Goal: Task Accomplishment & Management: Complete application form

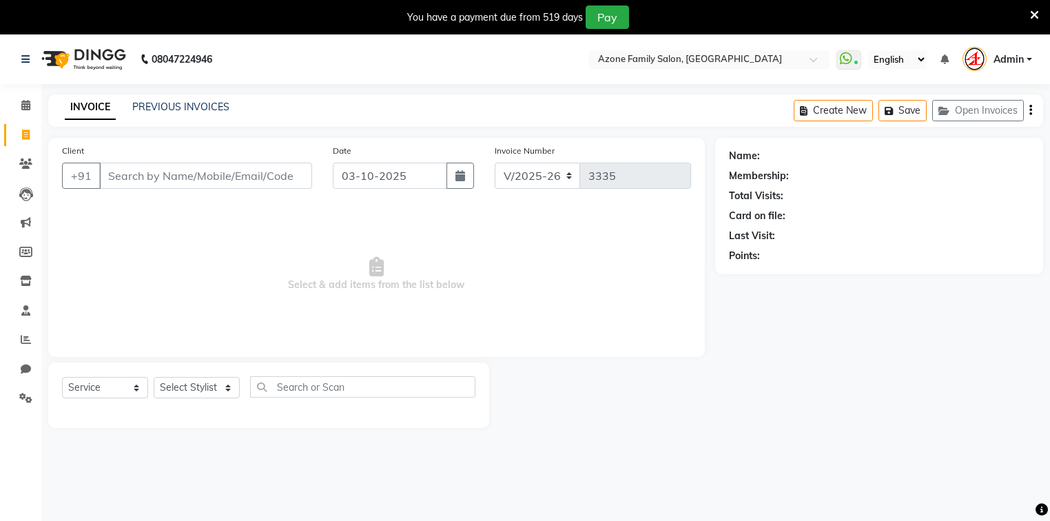
select select "4296"
select select "service"
click at [615, 61] on input "text" at bounding box center [695, 61] width 200 height 14
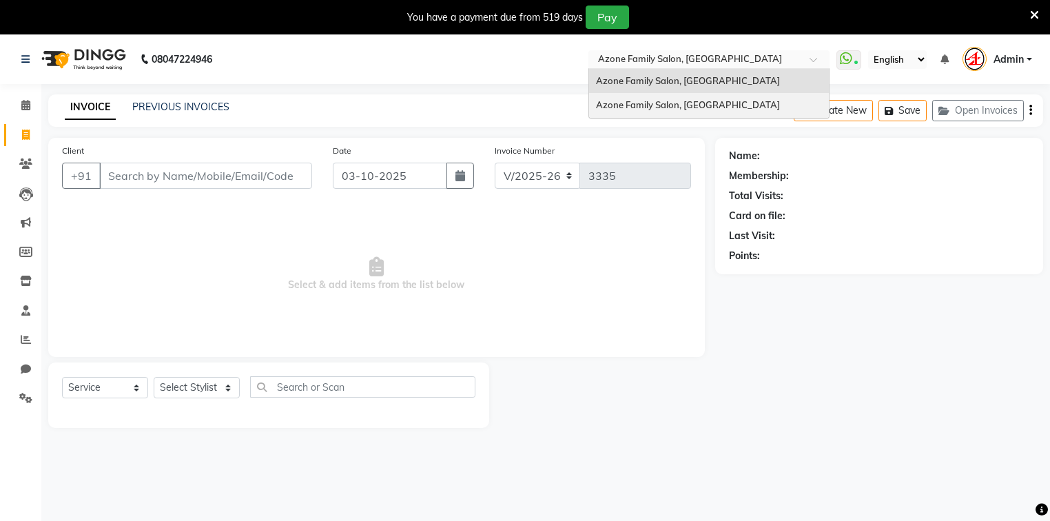
click at [633, 105] on span "Azone Family Salon, [GEOGRAPHIC_DATA]" at bounding box center [688, 104] width 184 height 11
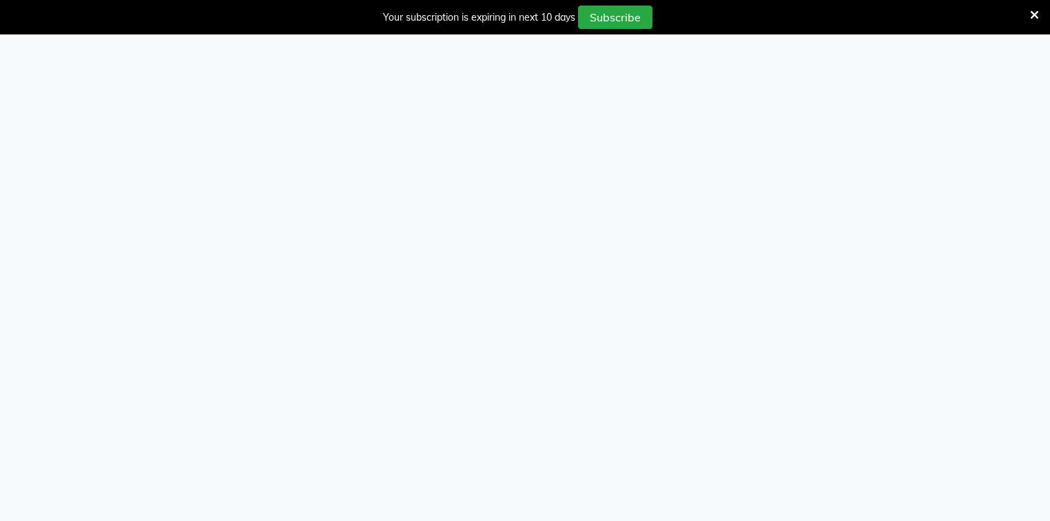
select select "service"
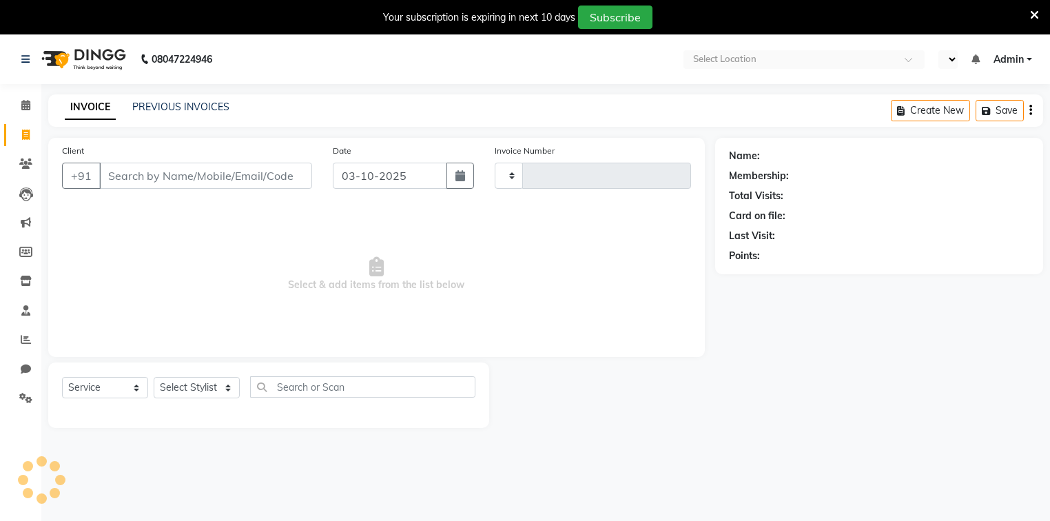
click at [196, 179] on input "Client" at bounding box center [205, 176] width 213 height 26
type input "1934"
select select "5098"
select select "en"
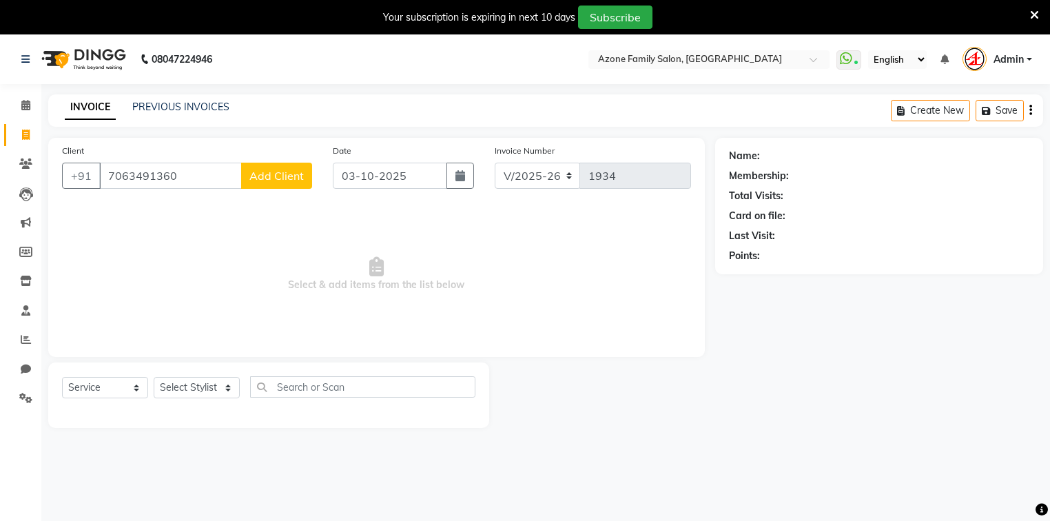
type input "7063491360"
click at [271, 176] on span "Add Client" at bounding box center [276, 176] width 54 height 14
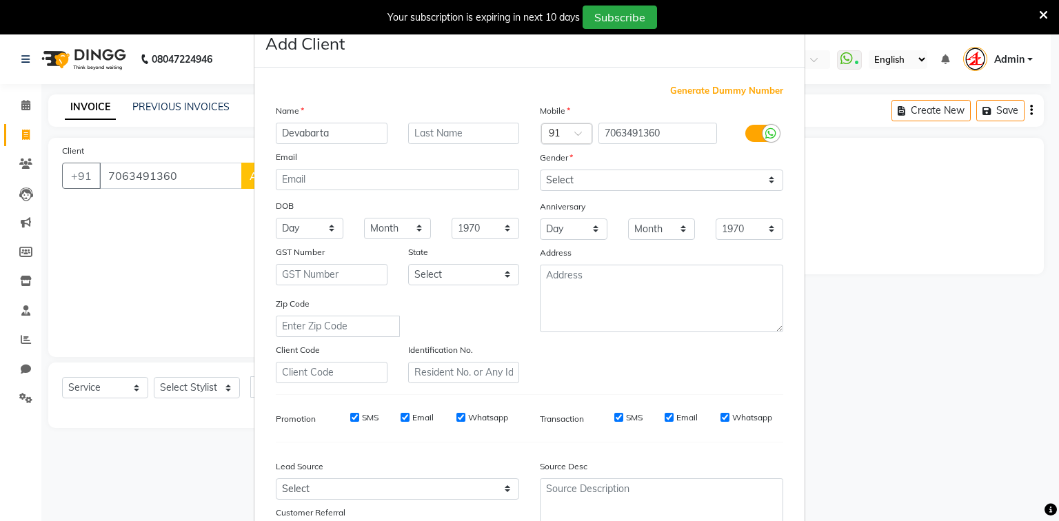
click at [299, 132] on input "Devabarta" at bounding box center [332, 133] width 112 height 21
type input "Dev barta"
click at [562, 182] on select "Select Male Female Other Prefer Not To Say" at bounding box center [661, 180] width 243 height 21
select select "male"
click at [540, 170] on select "Select Male Female Other Prefer Not To Say" at bounding box center [661, 180] width 243 height 21
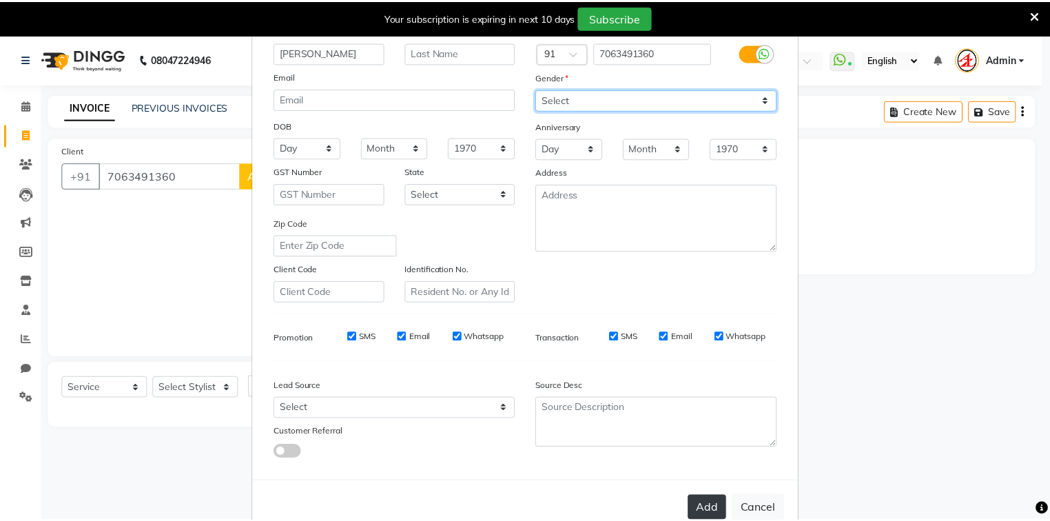
scroll to position [121, 0]
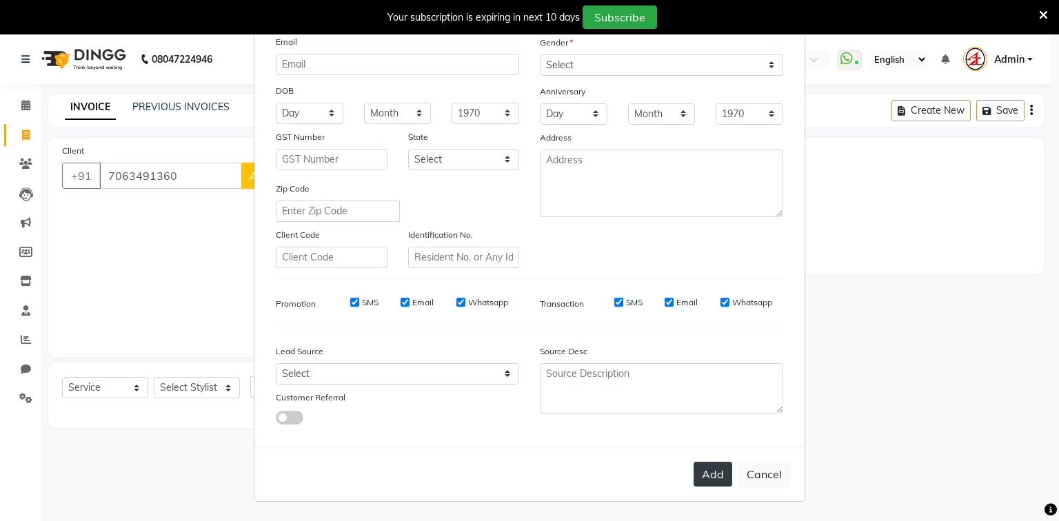
click at [704, 467] on button "Add" at bounding box center [712, 474] width 39 height 25
select select
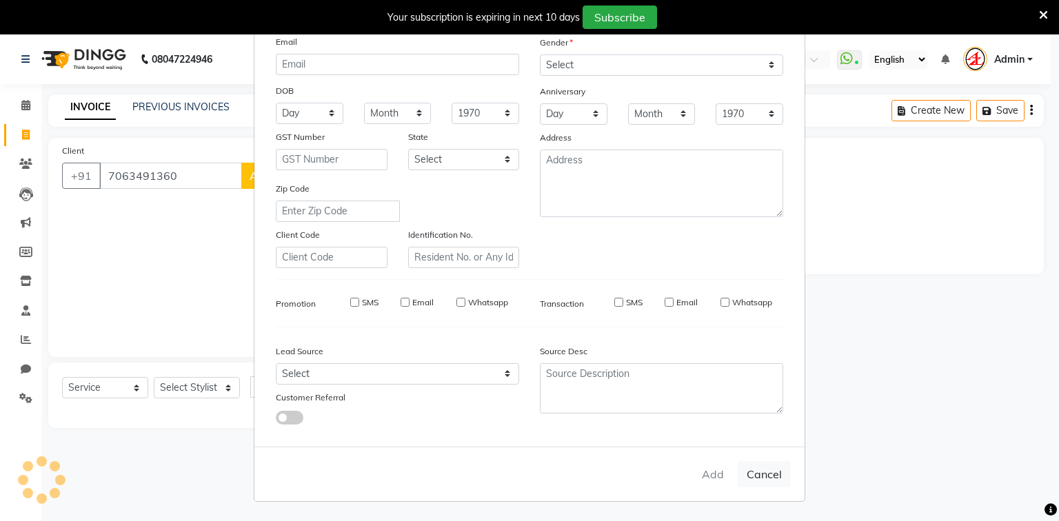
select select
checkbox input "false"
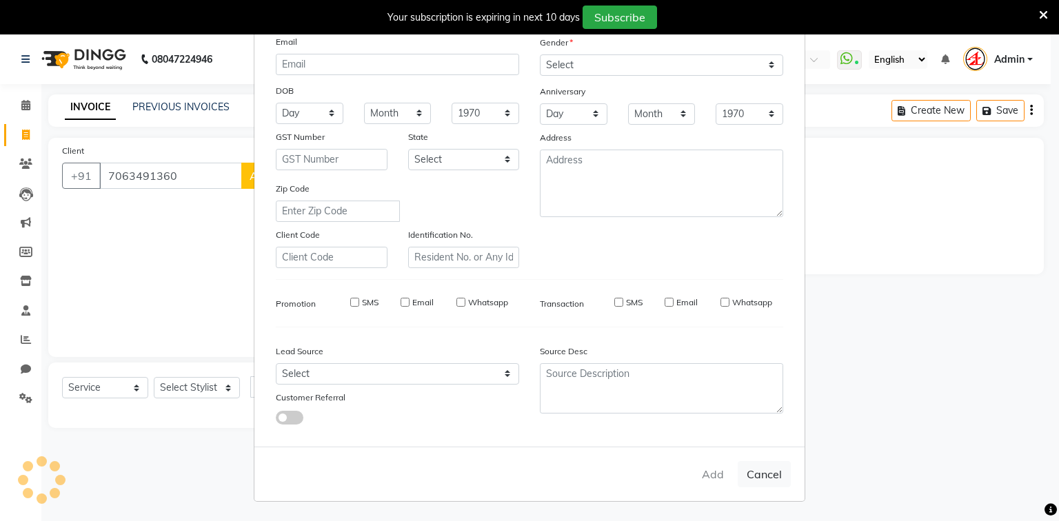
checkbox input "false"
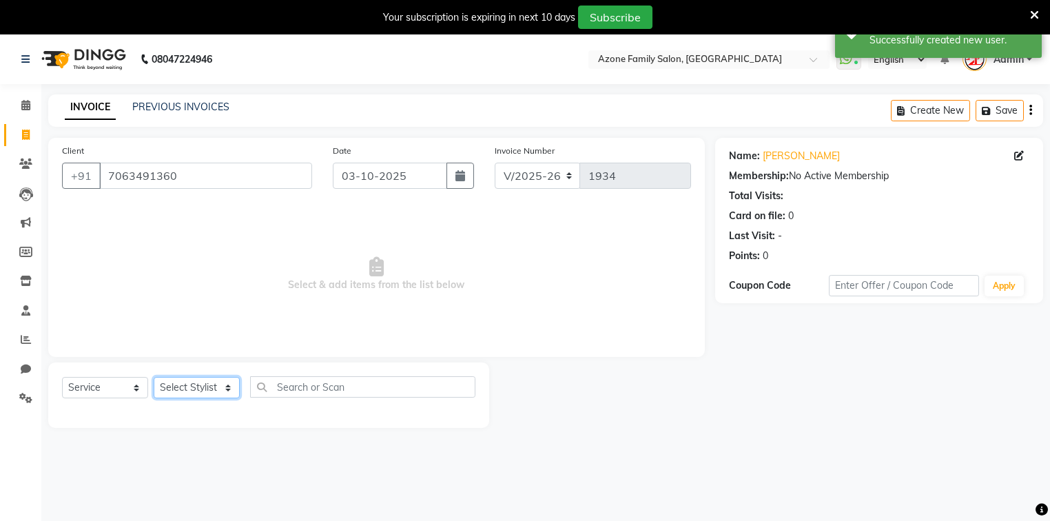
click at [224, 385] on select "Select Stylist Adnan Aftab Ansar Arpita Azone Danish DEV Dipika Injemam Mahadev…" at bounding box center [197, 387] width 86 height 21
select select "84999"
click at [154, 378] on select "Select Stylist Adnan Aftab Ansar Arpita Azone Danish DEV Dipika Injemam Mahadev…" at bounding box center [197, 387] width 86 height 21
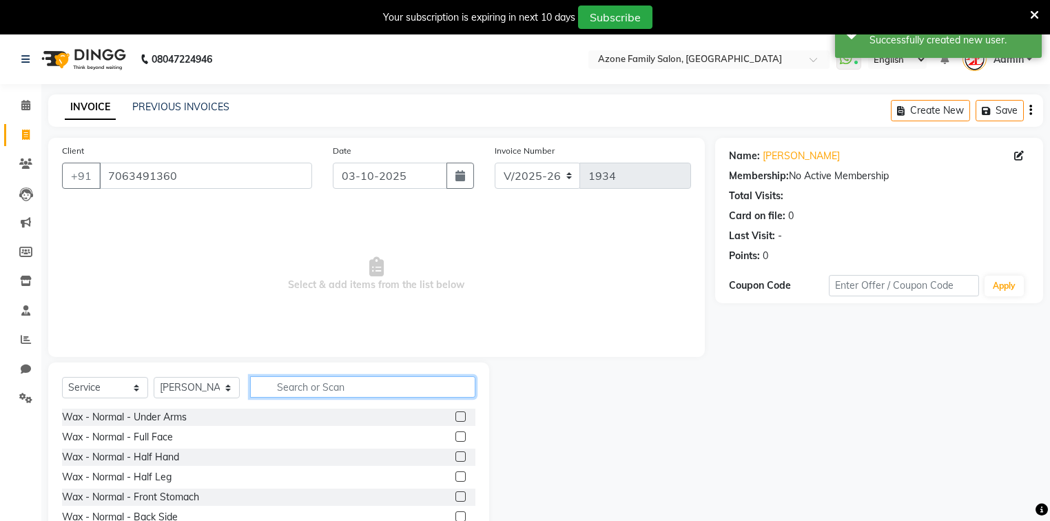
click at [301, 388] on input "text" at bounding box center [362, 386] width 225 height 21
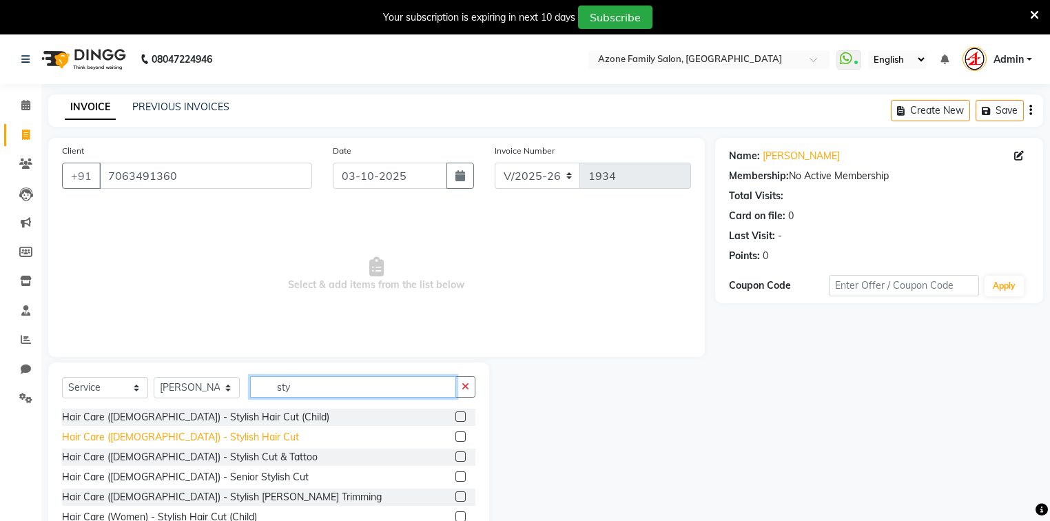
type input "sty"
click at [167, 438] on div "Hair Care (Male) - Stylish Hair Cut" at bounding box center [180, 437] width 237 height 14
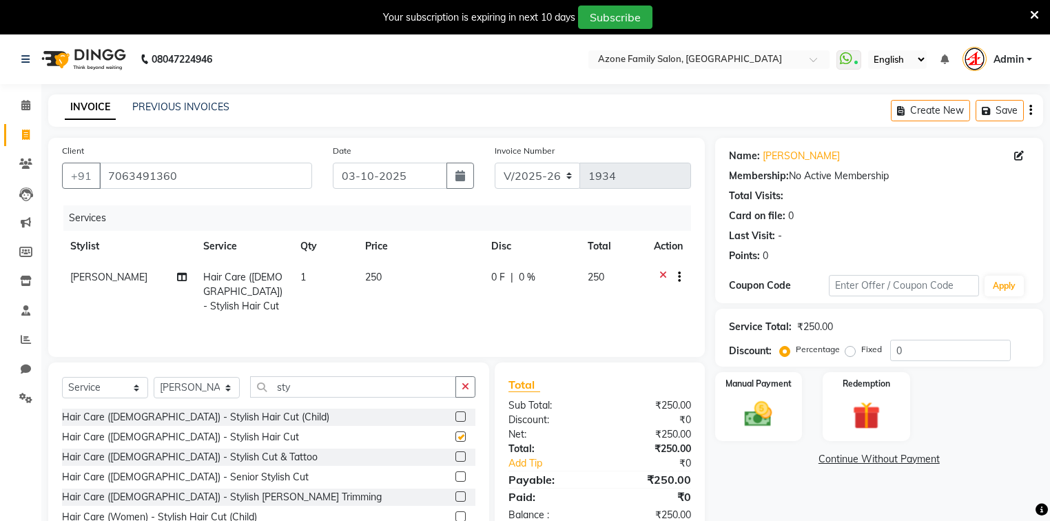
checkbox input "false"
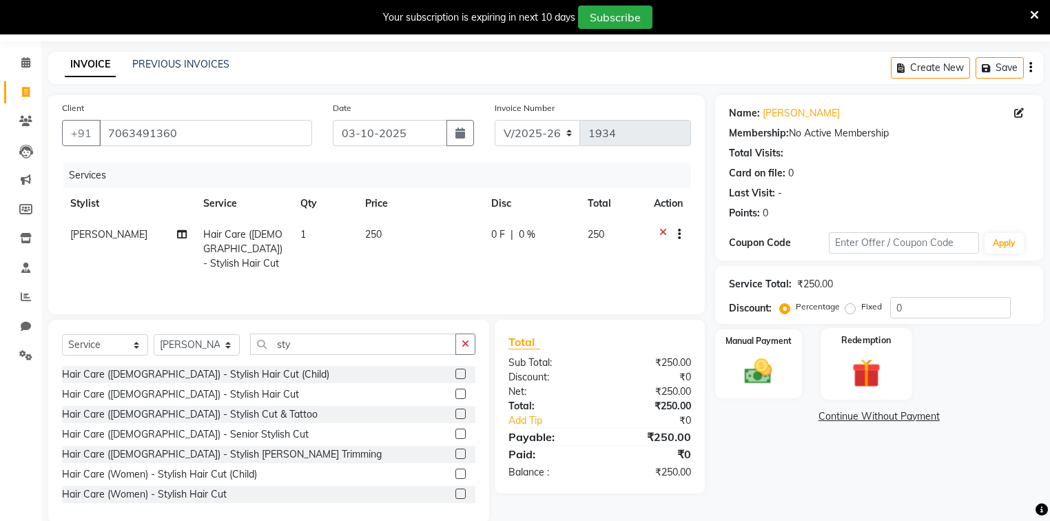
scroll to position [66, 0]
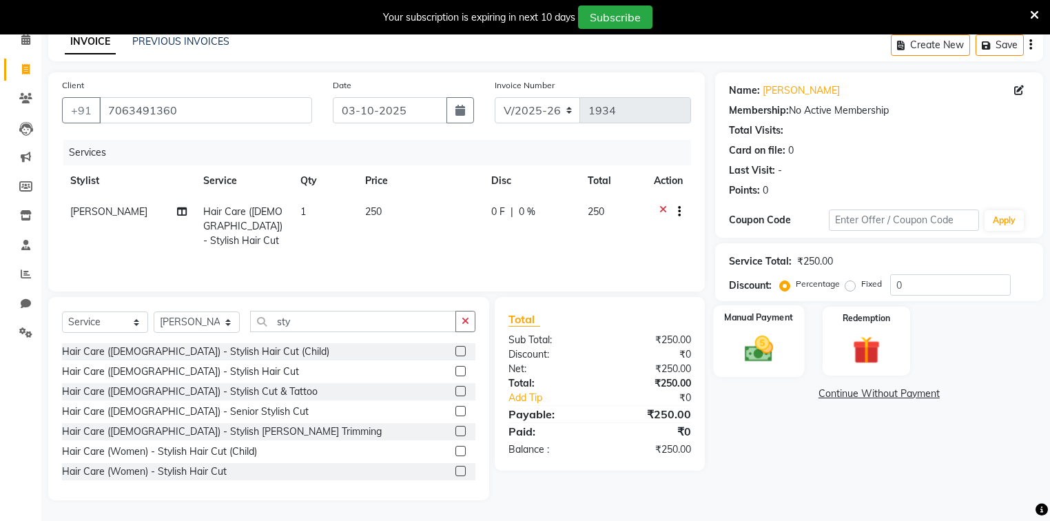
click at [775, 354] on img at bounding box center [758, 349] width 47 height 33
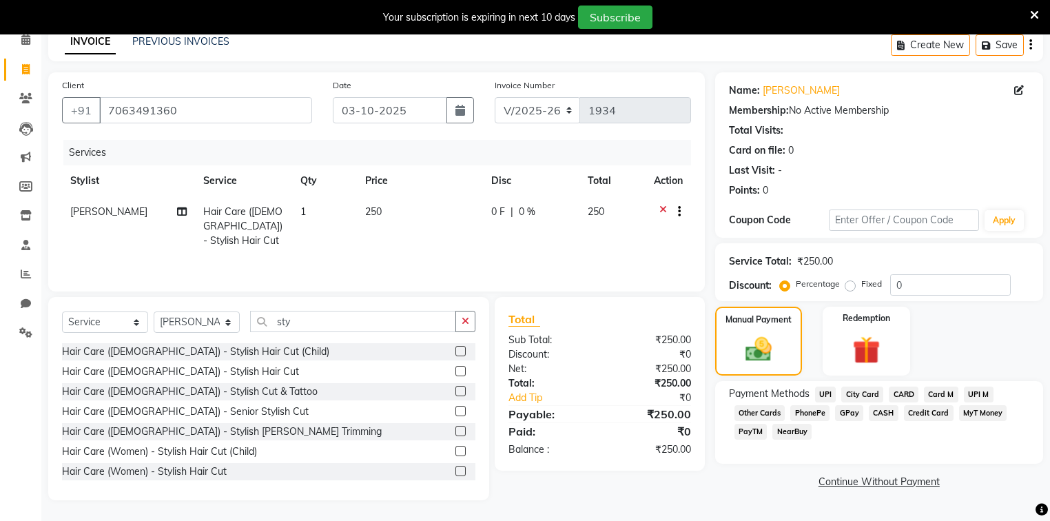
click at [852, 411] on span "GPay" at bounding box center [849, 413] width 28 height 16
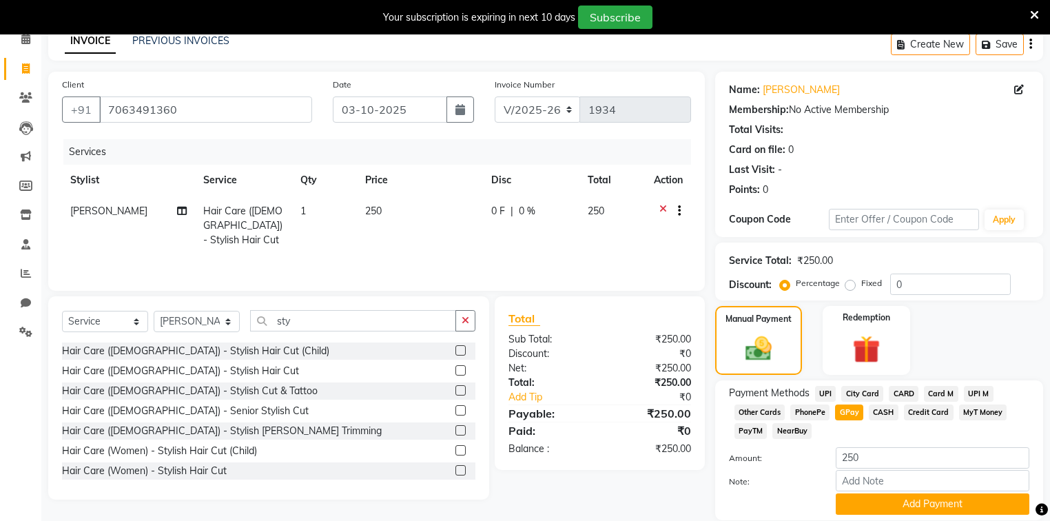
click at [825, 390] on span "UPI" at bounding box center [825, 394] width 21 height 16
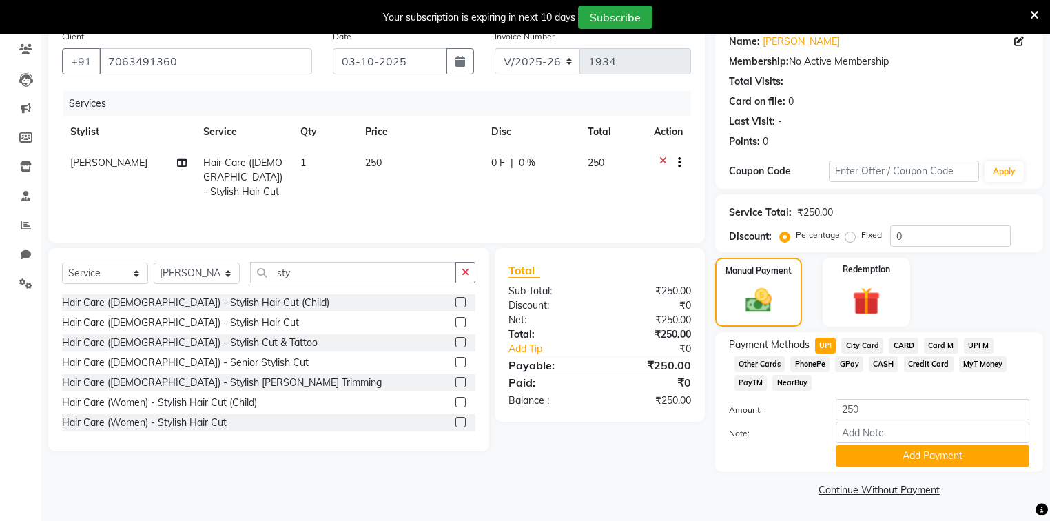
scroll to position [116, 0]
click at [886, 449] on button "Add Payment" at bounding box center [933, 455] width 194 height 21
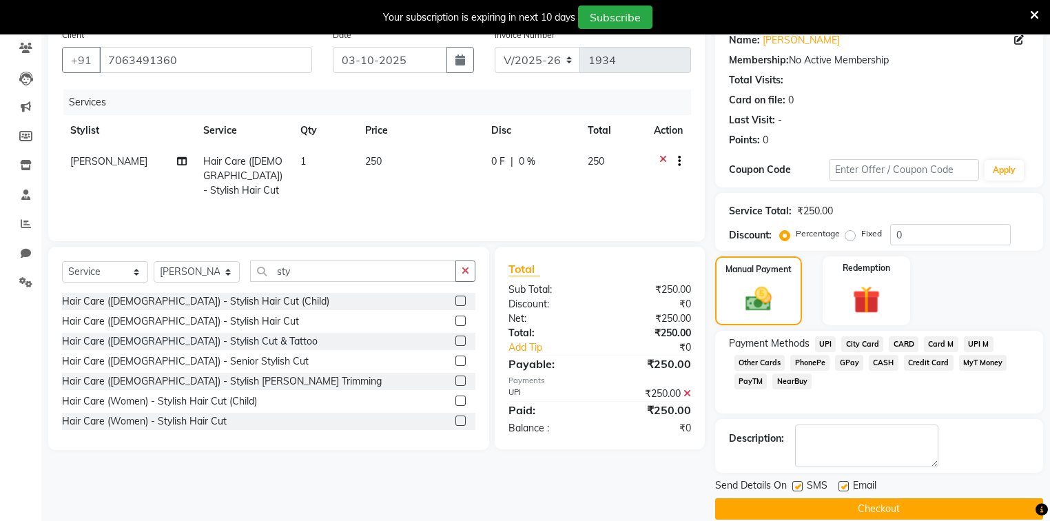
scroll to position [134, 0]
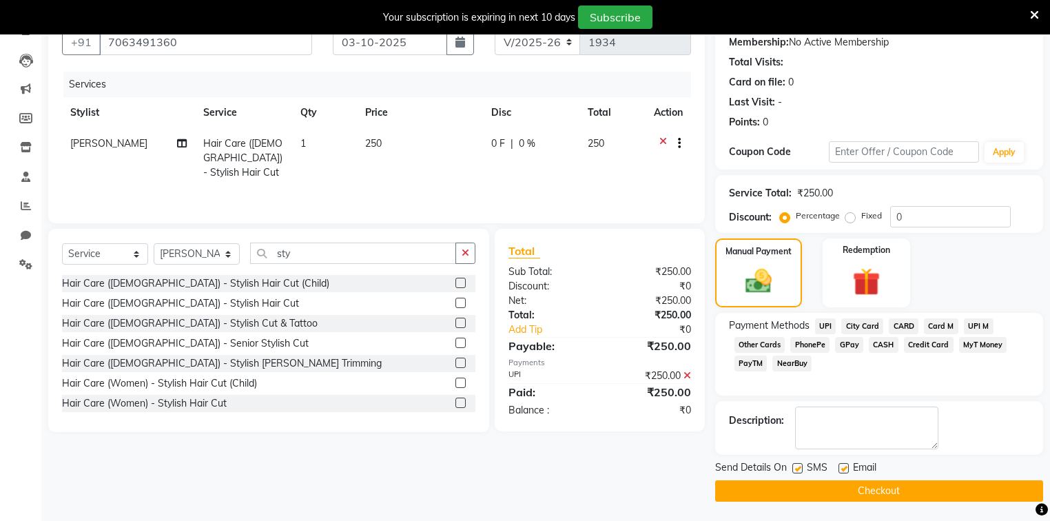
click at [836, 486] on button "Checkout" at bounding box center [879, 490] width 328 height 21
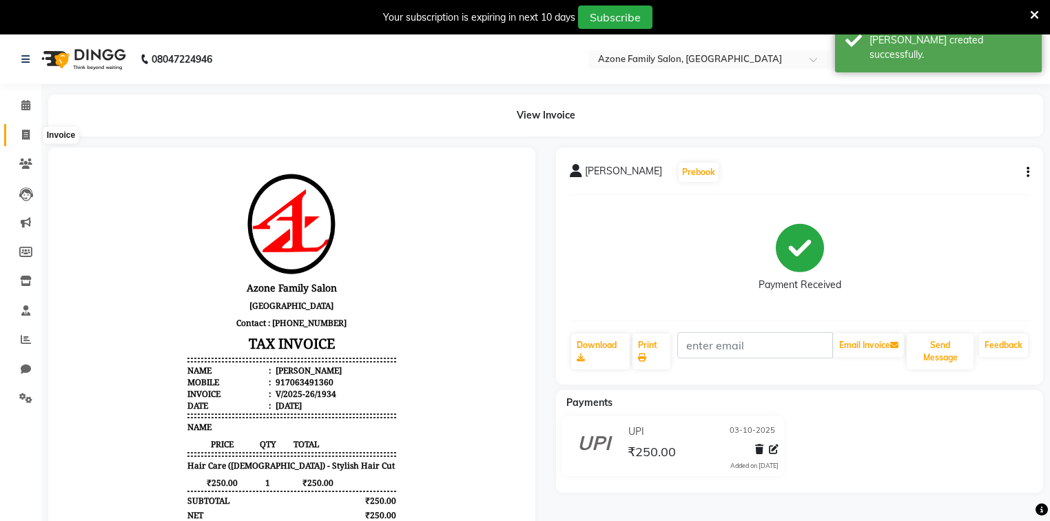
click at [23, 137] on icon at bounding box center [26, 135] width 8 height 10
select select "service"
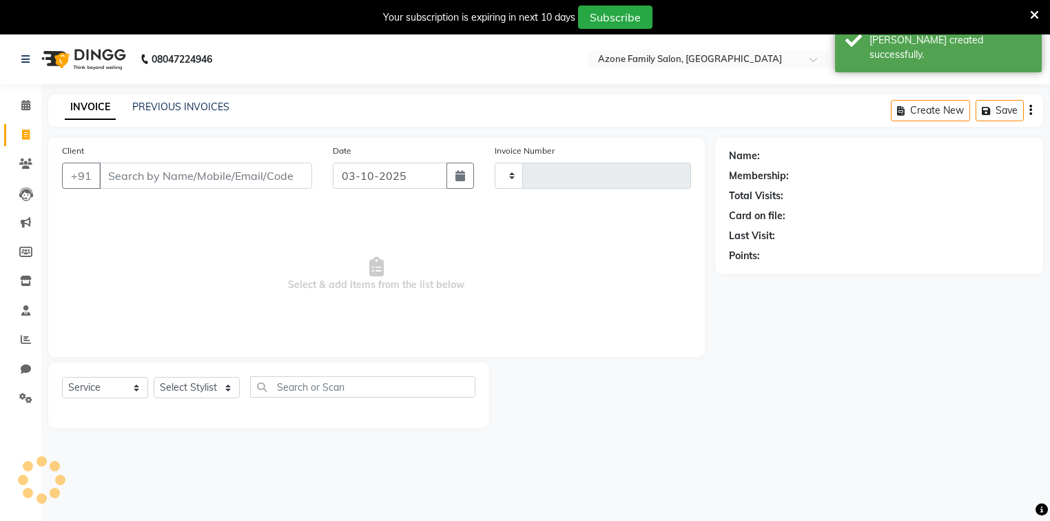
scroll to position [34, 0]
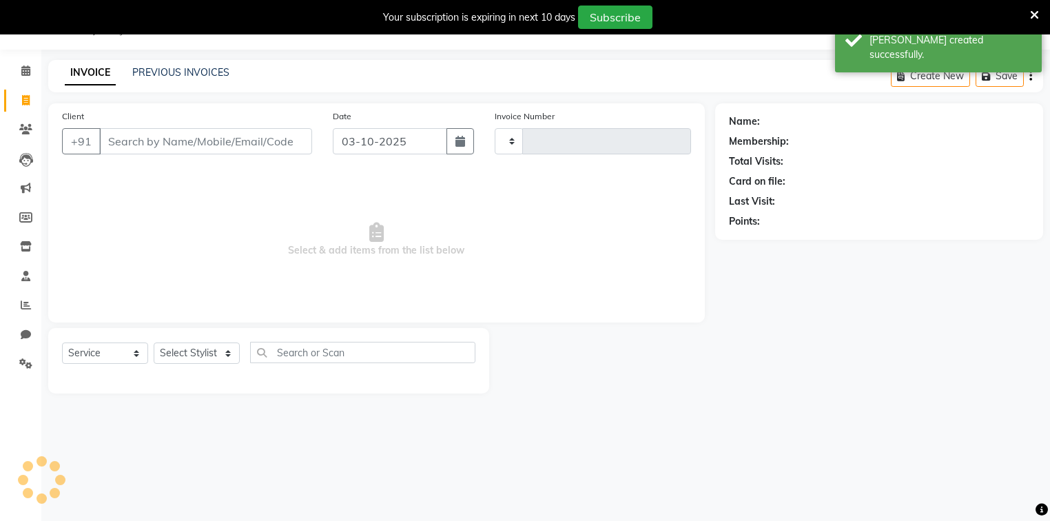
type input "1935"
select select "5098"
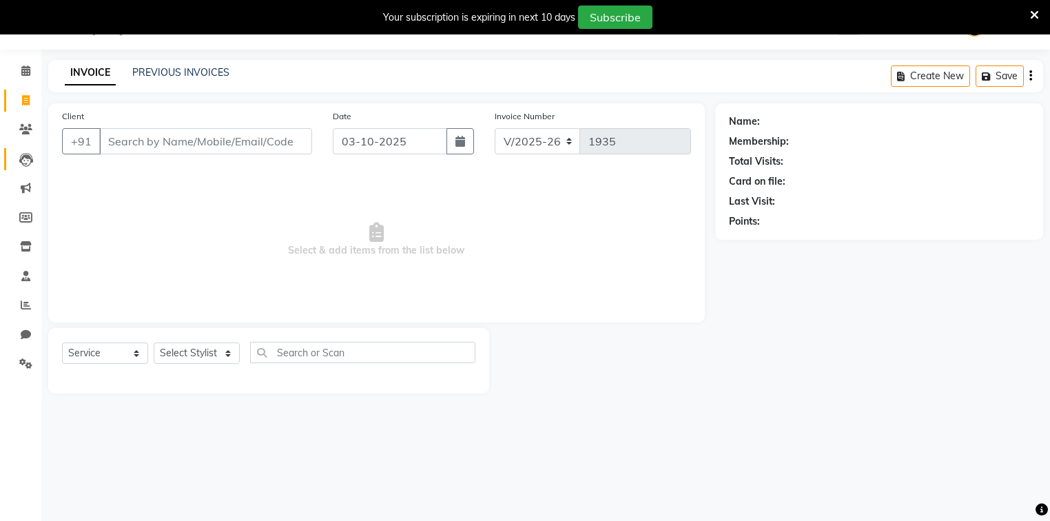
click at [11, 148] on link "Leads" at bounding box center [20, 159] width 33 height 23
